Goal: Transaction & Acquisition: Book appointment/travel/reservation

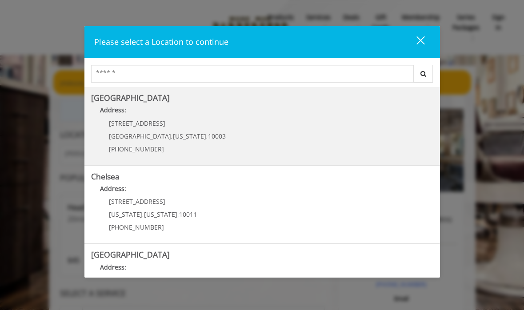
click at [228, 118] on Village "Address:" at bounding box center [262, 112] width 342 height 14
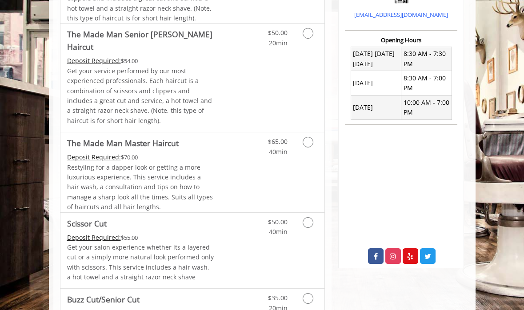
scroll to position [304, 0]
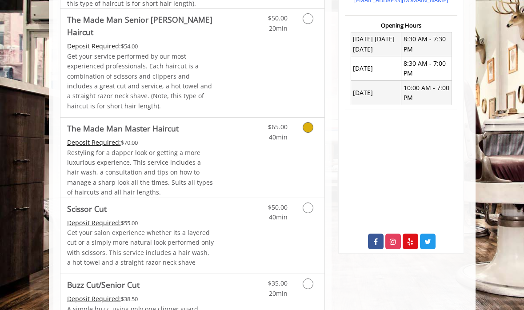
click at [307, 122] on icon "Grooming services" at bounding box center [308, 127] width 11 height 11
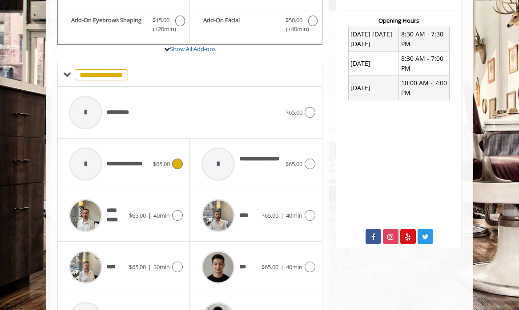
scroll to position [264, 0]
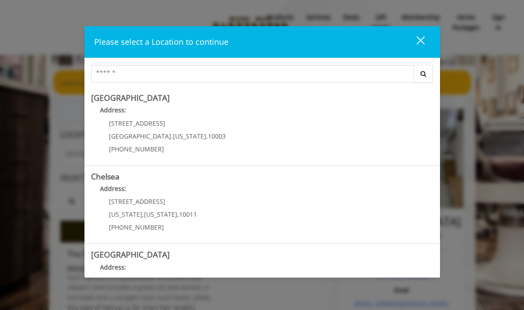
click at [425, 38] on button "close" at bounding box center [415, 42] width 30 height 18
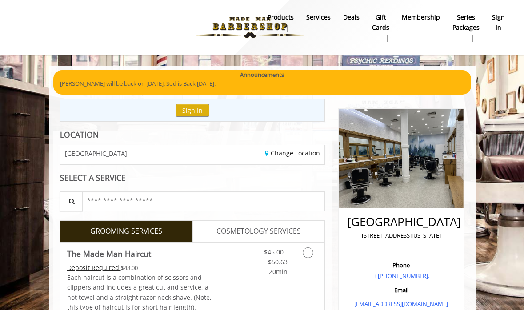
click at [508, 23] on link "sign in" at bounding box center [498, 22] width 25 height 23
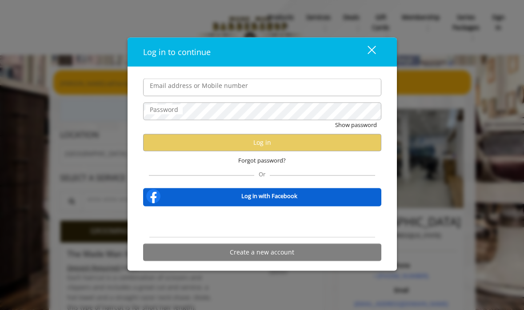
click at [245, 88] on input "Email address or Mobile number" at bounding box center [262, 88] width 238 height 18
